Goal: Transaction & Acquisition: Complete application form

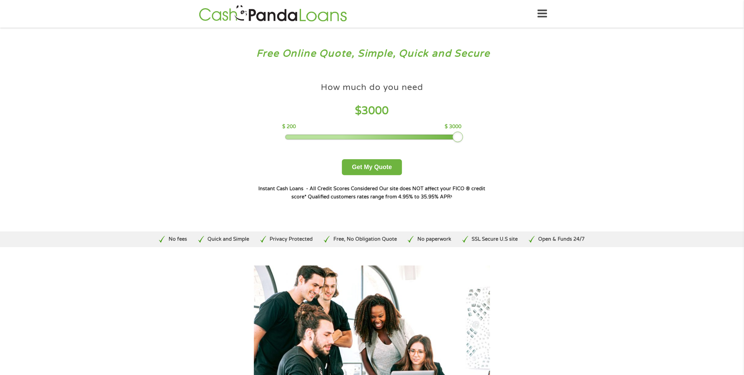
drag, startPoint x: 341, startPoint y: 132, endPoint x: 492, endPoint y: 132, distance: 150.4
click at [492, 132] on div "How much do you need? $300 $500 $750 $900 $1000 $1500 $2000 $2500 $3000 Other a…" at bounding box center [372, 140] width 261 height 144
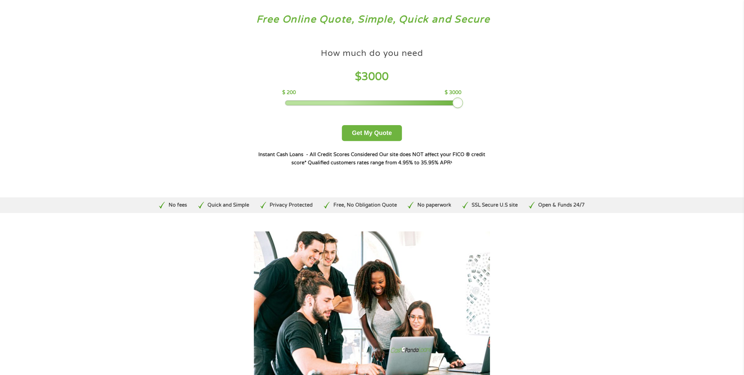
scroll to position [34, 0]
click at [375, 135] on button "Get My Quote" at bounding box center [372, 133] width 60 height 16
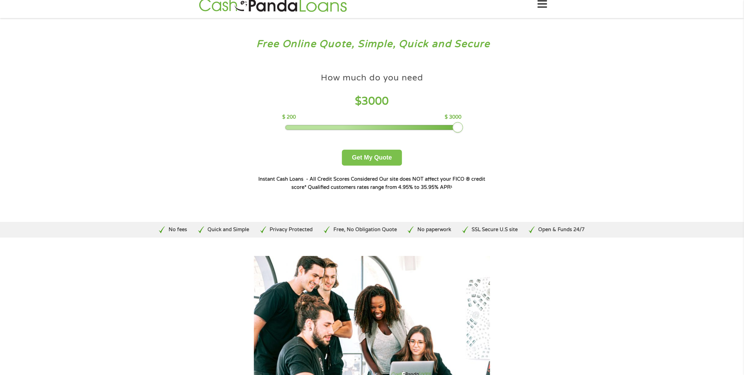
scroll to position [0, 0]
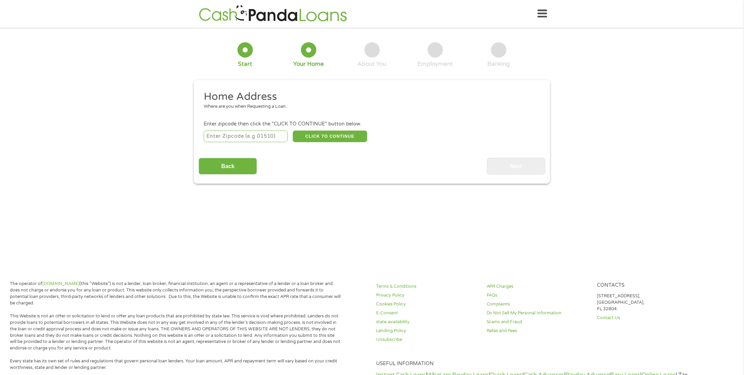
click at [275, 138] on input "number" at bounding box center [246, 137] width 84 height 12
type input "90247"
select select "[US_STATE]"
click at [333, 139] on button "CLICK TO CONTINUE" at bounding box center [330, 137] width 74 height 12
type input "90247"
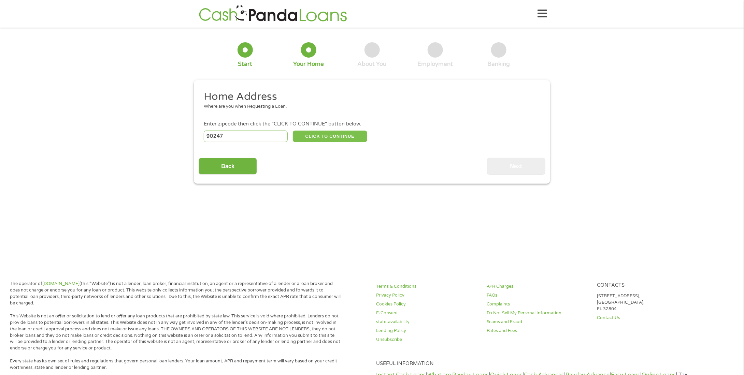
type input "Gardena"
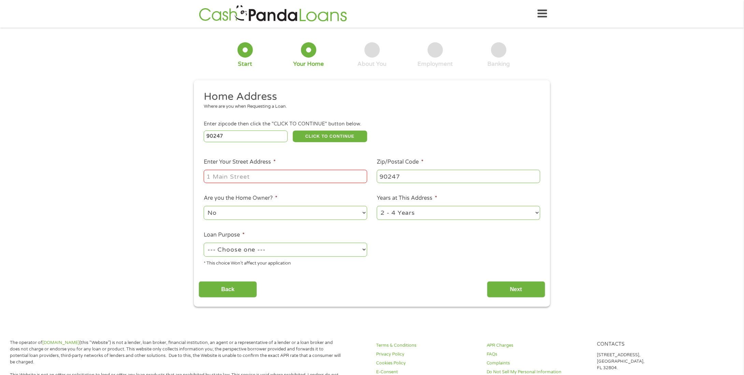
click at [319, 173] on input "Enter Your Street Address *" at bounding box center [285, 176] width 163 height 13
type input "15414 South Budlong Avenue"
click at [348, 211] on select "No Yes" at bounding box center [285, 213] width 163 height 14
click at [390, 215] on select "1 Year or less 1 - 2 Years 2 - 4 Years Over 4 Years" at bounding box center [458, 213] width 163 height 14
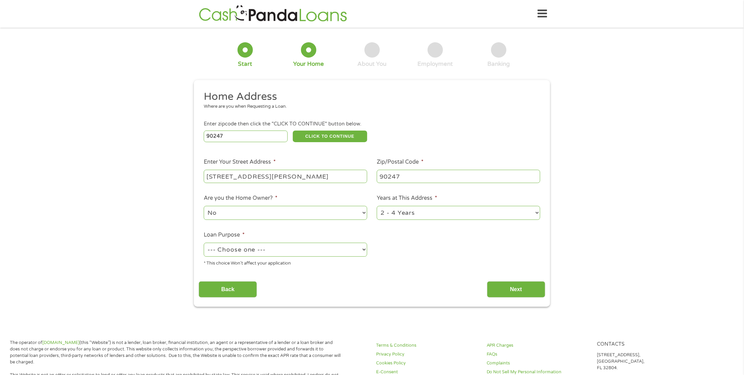
select select "60months"
click at [377, 207] on select "1 Year or less 1 - 2 Years 2 - 4 Years Over 4 Years" at bounding box center [458, 213] width 163 height 14
click at [351, 249] on select "--- Choose one --- Pay Bills Debt Consolidation Home Improvement Major Purchase…" at bounding box center [285, 250] width 163 height 14
select select "paybills"
click at [204, 244] on select "--- Choose one --- Pay Bills Debt Consolidation Home Improvement Major Purchase…" at bounding box center [285, 250] width 163 height 14
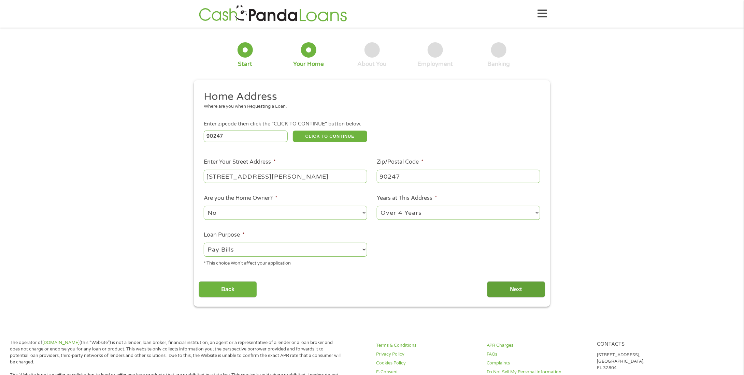
click at [496, 290] on input "Next" at bounding box center [516, 289] width 58 height 17
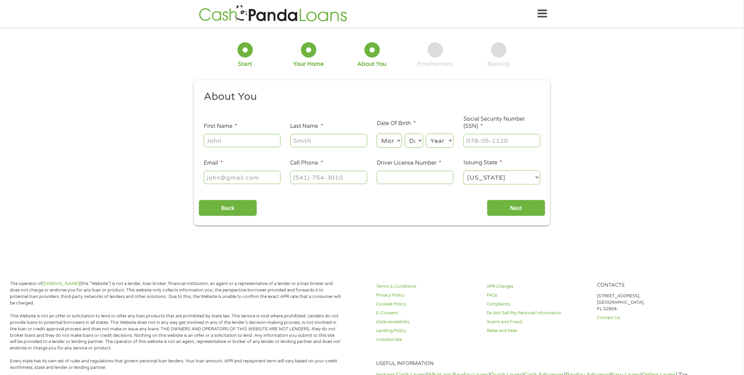
scroll to position [3, 3]
click at [239, 142] on input "First Name *" at bounding box center [242, 140] width 77 height 13
type input "Peter"
type input "Izu"
type input "peterizu@hotmail.com"
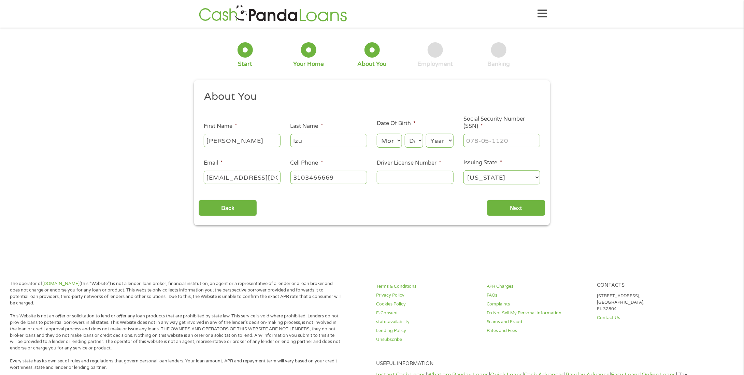
type input "(310) 346-6669"
click at [388, 140] on select "Month 1 2 3 4 5 6 7 8 9 10 11 12" at bounding box center [389, 141] width 25 height 14
select select "7"
click at [377, 134] on select "Month 1 2 3 4 5 6 7 8 9 10 11 12" at bounding box center [389, 141] width 25 height 14
click at [413, 137] on select "Day 1 2 3 4 5 6 7 8 9 10 11 12 13 14 15 16 17 18 19 20 21 22 23 24 25 26 27 28 …" at bounding box center [414, 141] width 18 height 14
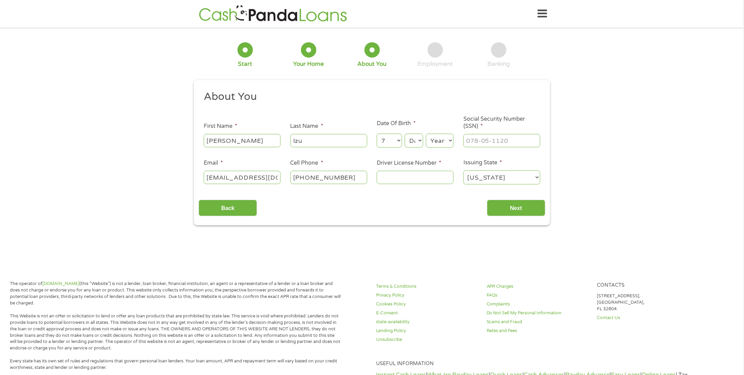
select select "26"
click at [405, 134] on select "Day 1 2 3 4 5 6 7 8 9 10 11 12 13 14 15 16 17 18 19 20 21 22 23 24 25 26 27 28 …" at bounding box center [414, 141] width 18 height 14
click at [415, 140] on select "Day 1 2 3 4 5 6 7 8 9 10 11 12 13 14 15 16 17 18 19 20 21 22 23 24 25 26 27 28 …" at bounding box center [414, 141] width 18 height 14
click at [414, 144] on select "Day 1 2 3 4 5 6 7 8 9 10 11 12 13 14 15 16 17 18 19 20 21 22 23 24 25 26 27 28 …" at bounding box center [414, 141] width 18 height 14
click at [434, 145] on select "Year 2007 2006 2005 2004 2003 2002 2001 2000 1999 1998 1997 1996 1995 1994 1993…" at bounding box center [440, 141] width 28 height 14
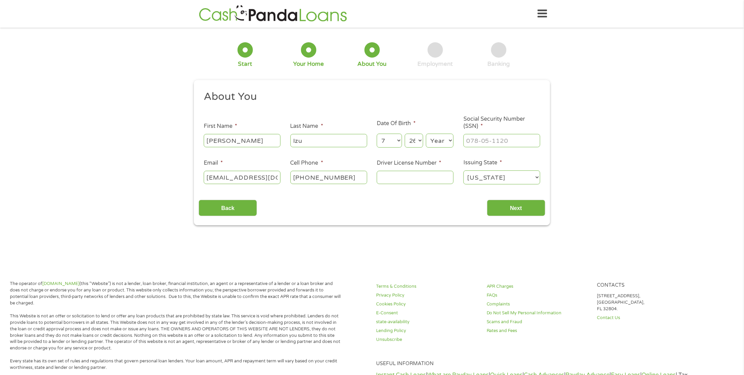
select select "1983"
click at [426, 134] on select "Year 2007 2006 2005 2004 2003 2002 2001 2000 1999 1998 1997 1996 1995 1994 1993…" at bounding box center [440, 141] width 28 height 14
click at [488, 141] on input "___-__-____" at bounding box center [501, 140] width 77 height 13
type input "553-93-3512"
type input "d"
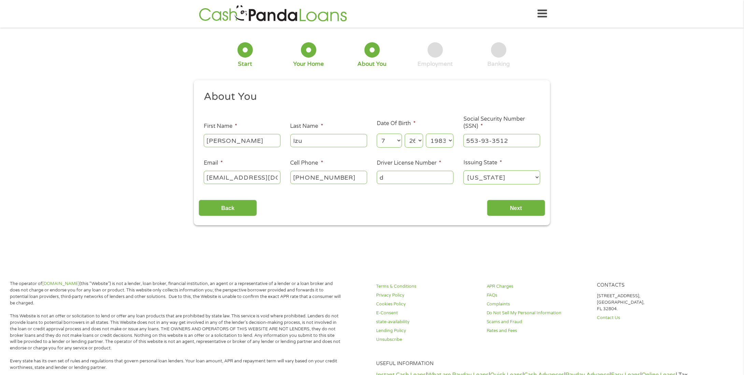
drag, startPoint x: 400, startPoint y: 173, endPoint x: 395, endPoint y: 175, distance: 5.8
click at [396, 174] on input "d" at bounding box center [415, 177] width 77 height 13
drag, startPoint x: 392, startPoint y: 177, endPoint x: 369, endPoint y: 178, distance: 23.2
click at [369, 178] on ul "About You This field is hidden when viewing the form Title * --- Choose one ---…" at bounding box center [372, 140] width 346 height 101
type input "D1100165"
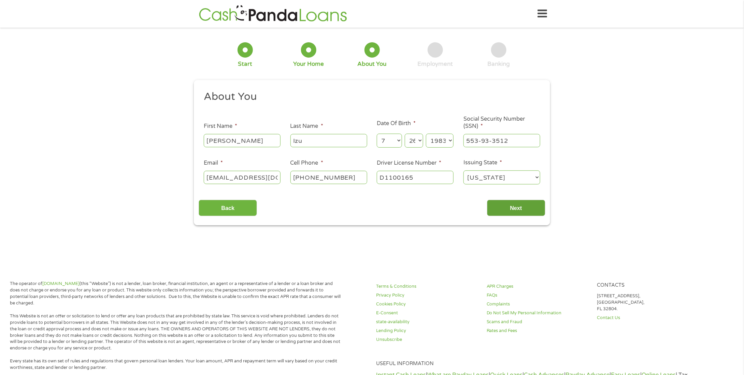
click at [528, 211] on input "Next" at bounding box center [516, 208] width 58 height 17
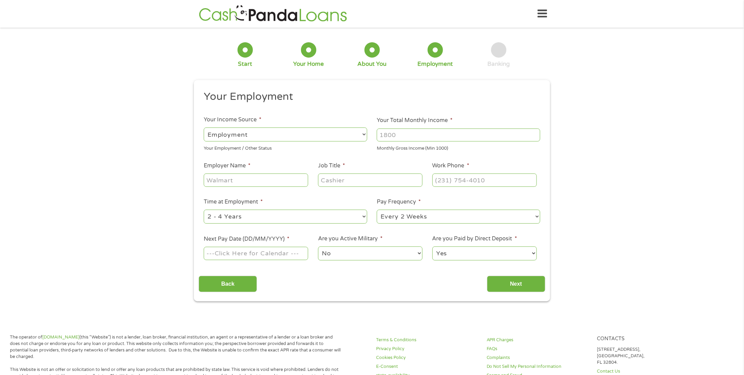
click at [412, 140] on input "Your Total Monthly Income *" at bounding box center [458, 135] width 163 height 13
type input "6000"
type input "Solcom"
type input "Warehouse Manager"
type input "(310) 533-5109"
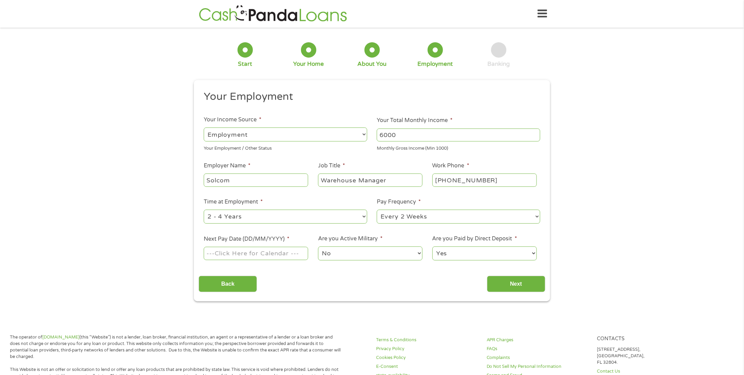
drag, startPoint x: 332, startPoint y: 228, endPoint x: 332, endPoint y: 222, distance: 5.5
click at [332, 228] on ul "Your Employment Your Income Source * --- Choose one --- Employment Self Employe…" at bounding box center [372, 178] width 346 height 177
click at [332, 214] on select "--- Choose one --- 1 Year or less 1 - 2 Years 2 - 4 Years Over 4 Years" at bounding box center [285, 217] width 163 height 14
select select "60months"
click at [204, 210] on select "--- Choose one --- 1 Year or less 1 - 2 Years 2 - 4 Years Over 4 Years" at bounding box center [285, 217] width 163 height 14
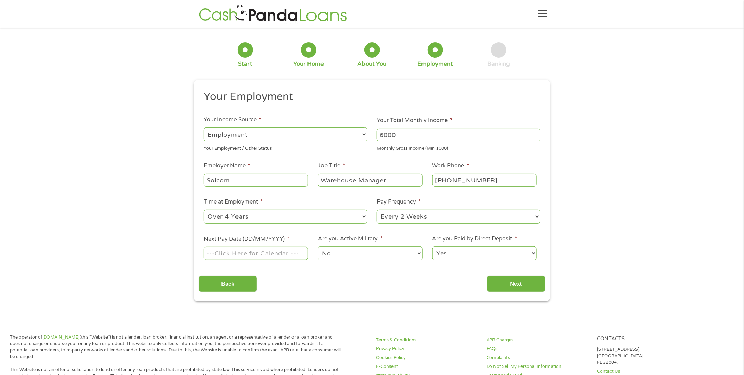
click at [403, 217] on select "--- Choose one --- Every 2 Weeks Every Week Monthly Semi-Monthly" at bounding box center [458, 217] width 163 height 14
click at [254, 258] on body "Home Get Loan Offer How it works FAQs Blog Cash Loans Quick Loans Online Loans …" at bounding box center [372, 356] width 744 height 713
click at [254, 258] on input "Next Pay Date (DD/MM/YYYY) *" at bounding box center [256, 253] width 104 height 13
type input "23/09/2025"
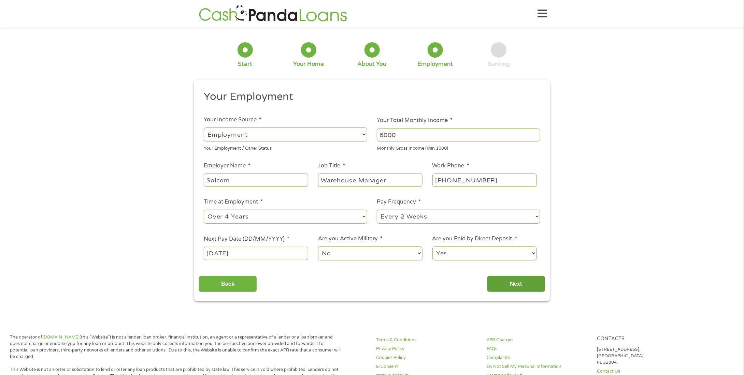
click at [506, 284] on input "Next" at bounding box center [516, 284] width 58 height 17
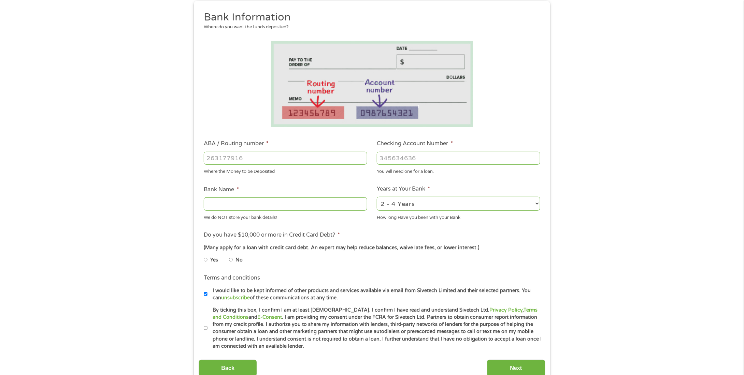
scroll to position [102, 0]
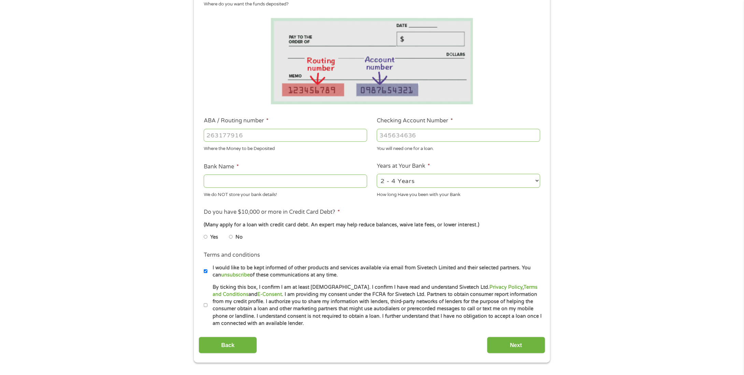
click at [231, 237] on input "No" at bounding box center [231, 237] width 4 height 11
radio input "true"
click at [207, 305] on input "By ticking this box, I confirm I am at least 18 years old. I confirm I have rea…" at bounding box center [206, 305] width 4 height 11
checkbox input "true"
click at [395, 135] on input "Checking Account Number *" at bounding box center [458, 135] width 163 height 13
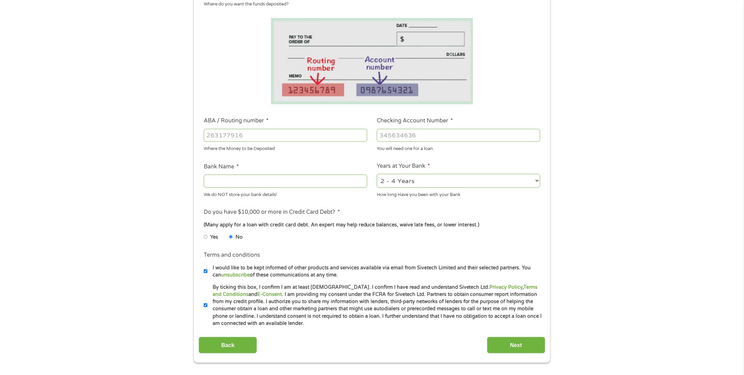
click at [318, 132] on input "ABA / Routing number *" at bounding box center [285, 135] width 163 height 13
click at [250, 135] on input "ABA / Routing number *" at bounding box center [285, 135] width 163 height 13
type input "031176110"
type input "CAPITAL ONE NA"
type input "36241154929"
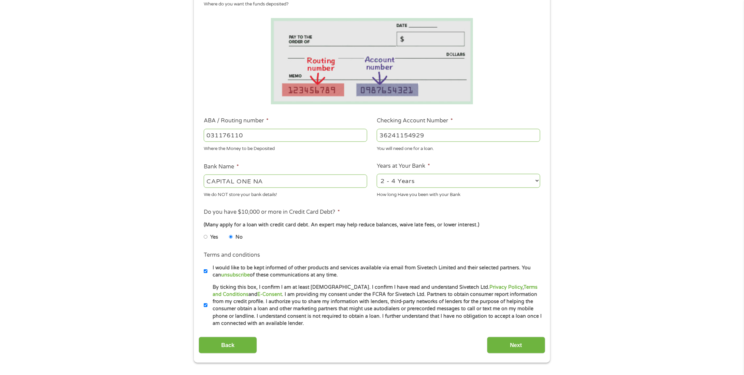
click at [385, 181] on select "2 - 4 Years 6 - 12 Months 1 - 2 Years Over 4 Years" at bounding box center [458, 181] width 163 height 14
select select "60months"
click at [377, 174] on select "2 - 4 Years 6 - 12 Months 1 - 2 Years Over 4 Years" at bounding box center [458, 181] width 163 height 14
click at [512, 345] on input "Next" at bounding box center [516, 345] width 58 height 17
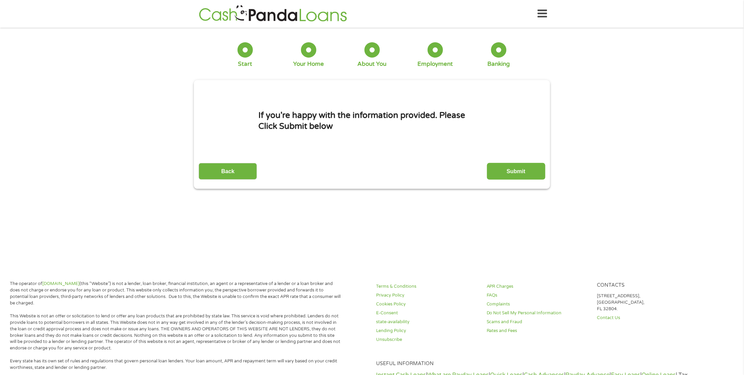
scroll to position [0, 0]
click at [513, 174] on input "Submit" at bounding box center [516, 171] width 58 height 17
